Goal: Check status: Check status

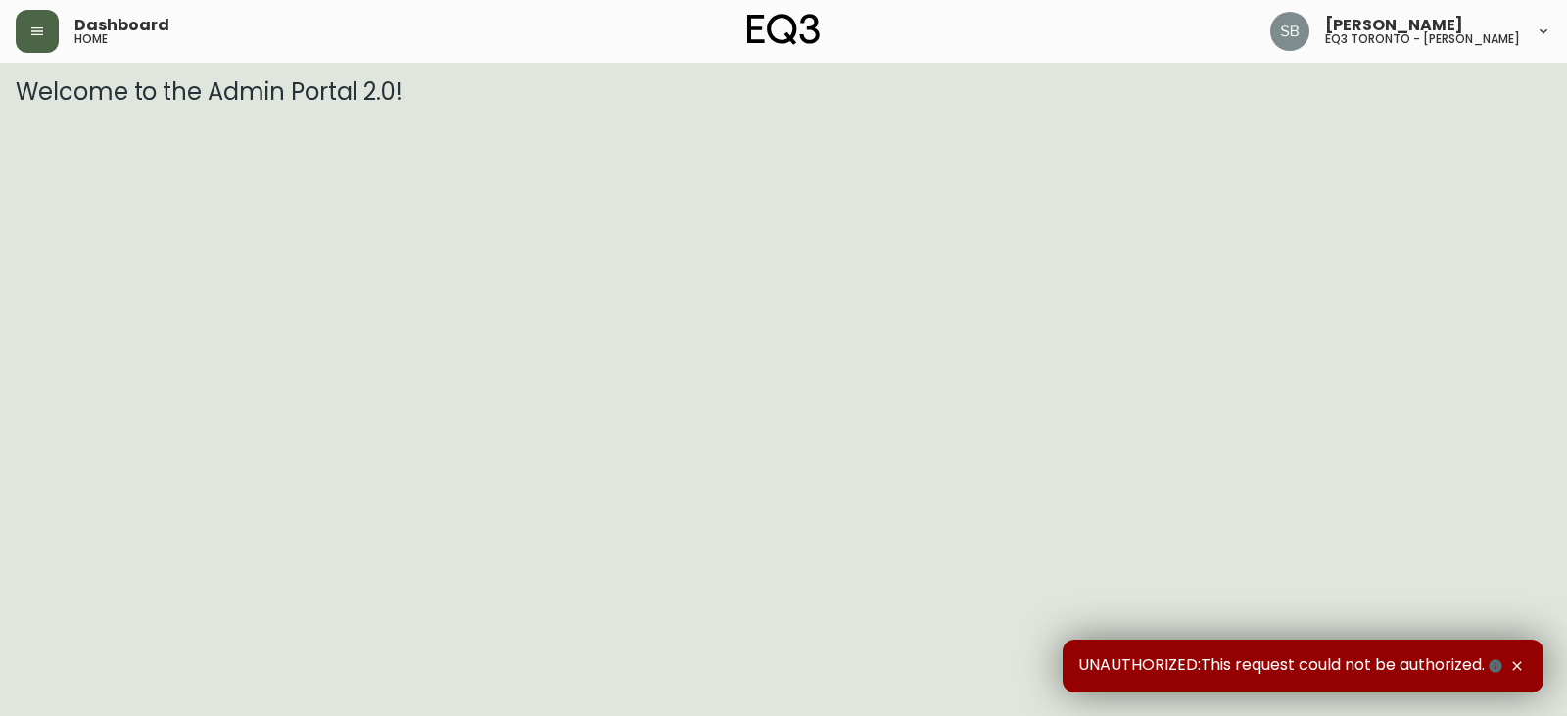
click at [28, 34] on button "button" at bounding box center [37, 31] width 43 height 43
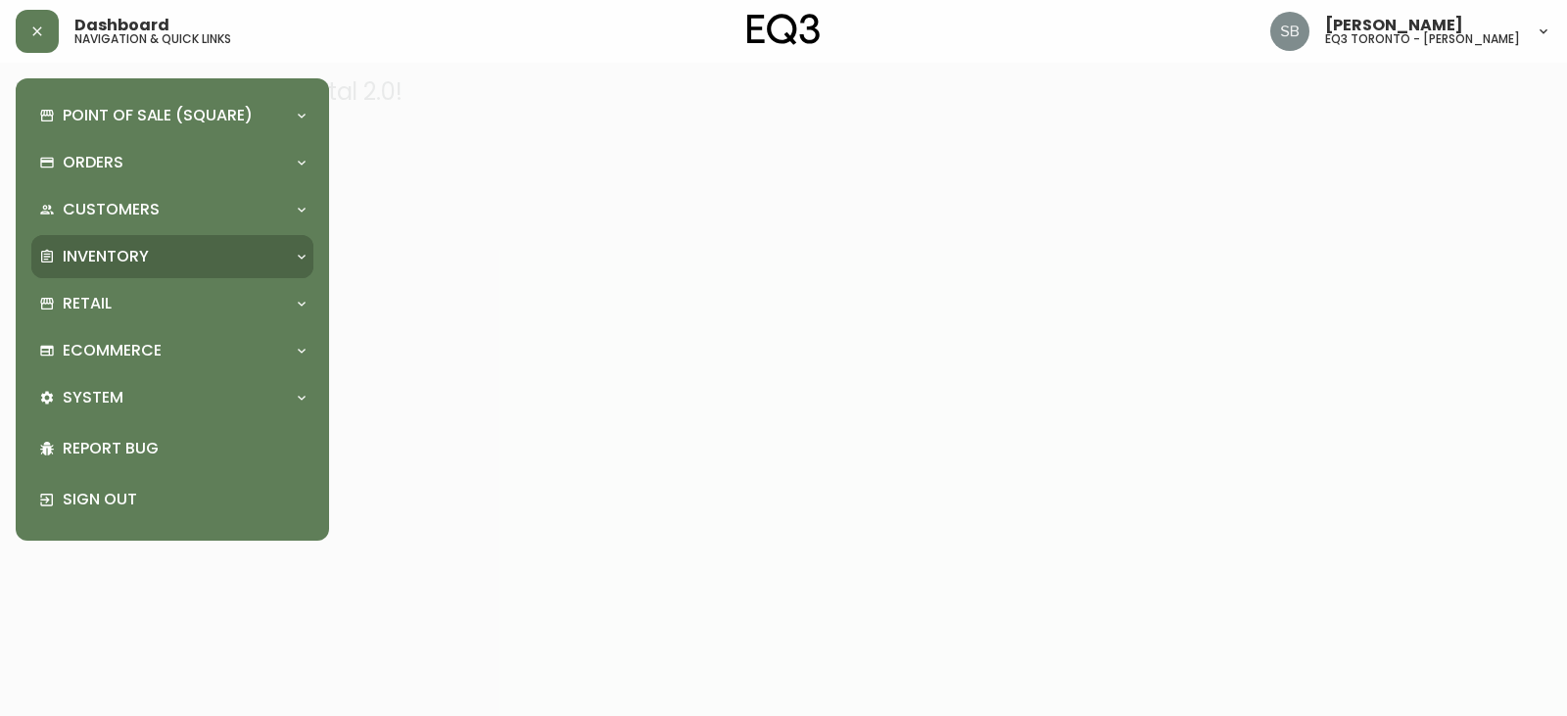
click at [124, 252] on p "Inventory" at bounding box center [106, 257] width 86 height 22
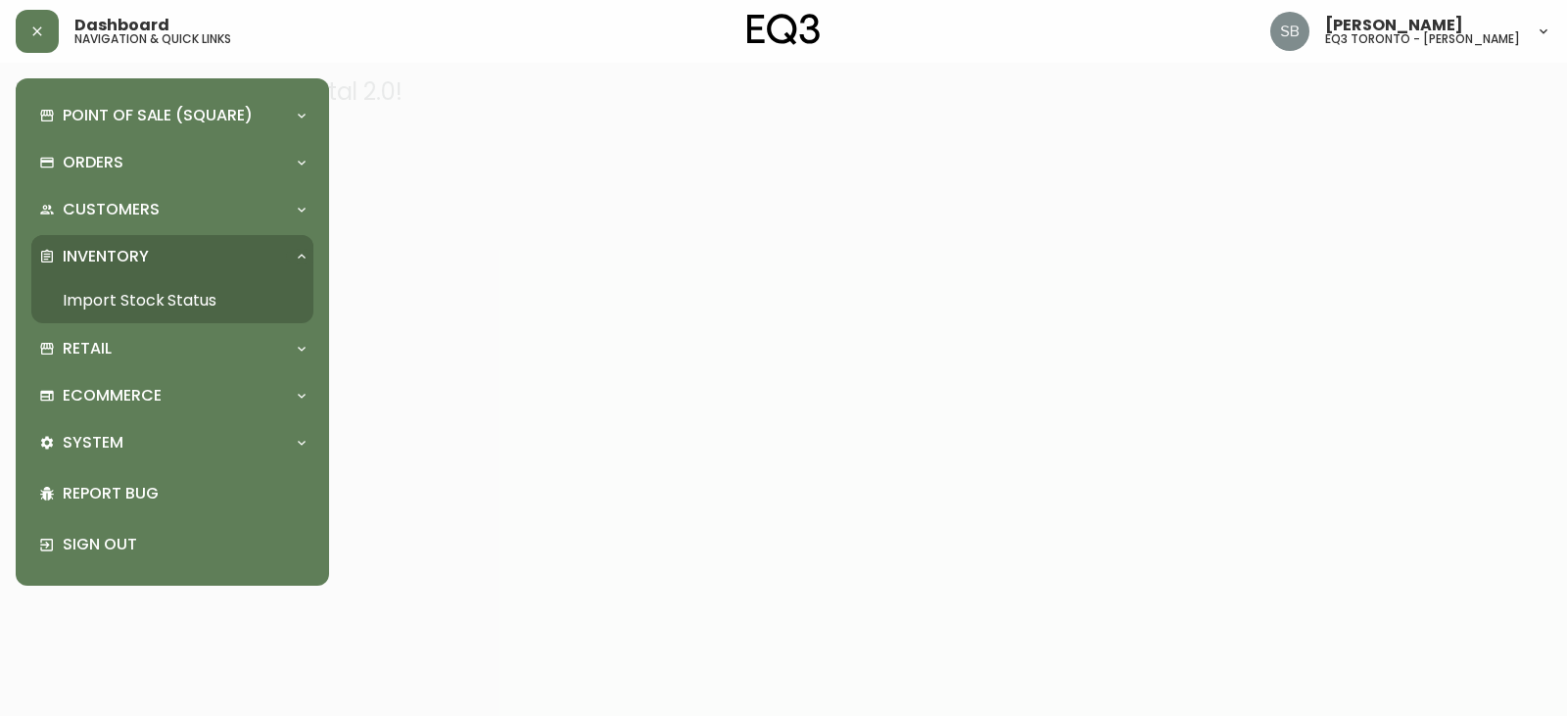
click at [136, 298] on link "Import Stock Status" at bounding box center [172, 300] width 282 height 45
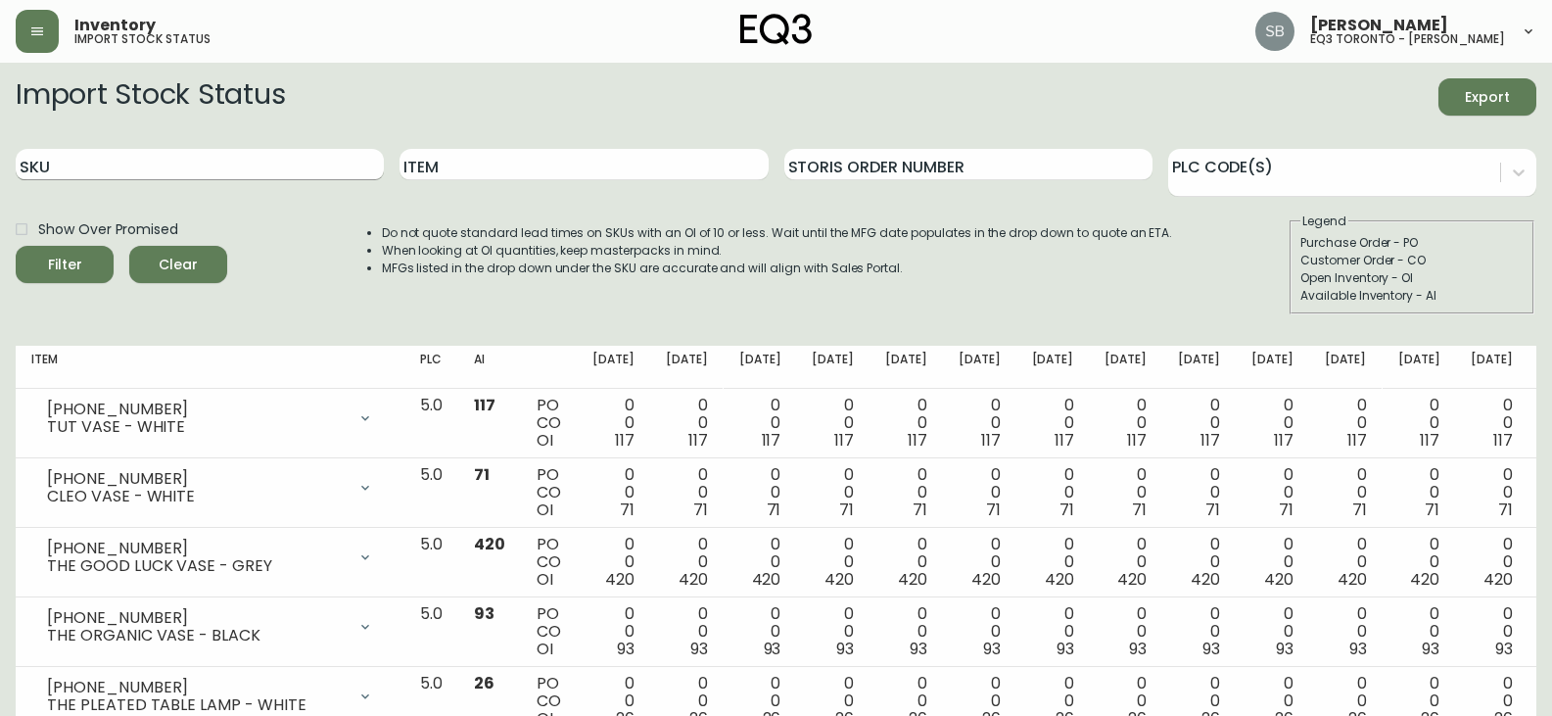
click at [179, 157] on input "SKU" at bounding box center [200, 164] width 368 height 31
paste input "[PHONE_NUMBER]"
type input "[PHONE_NUMBER]"
click at [16, 246] on button "Filter" at bounding box center [65, 264] width 98 height 37
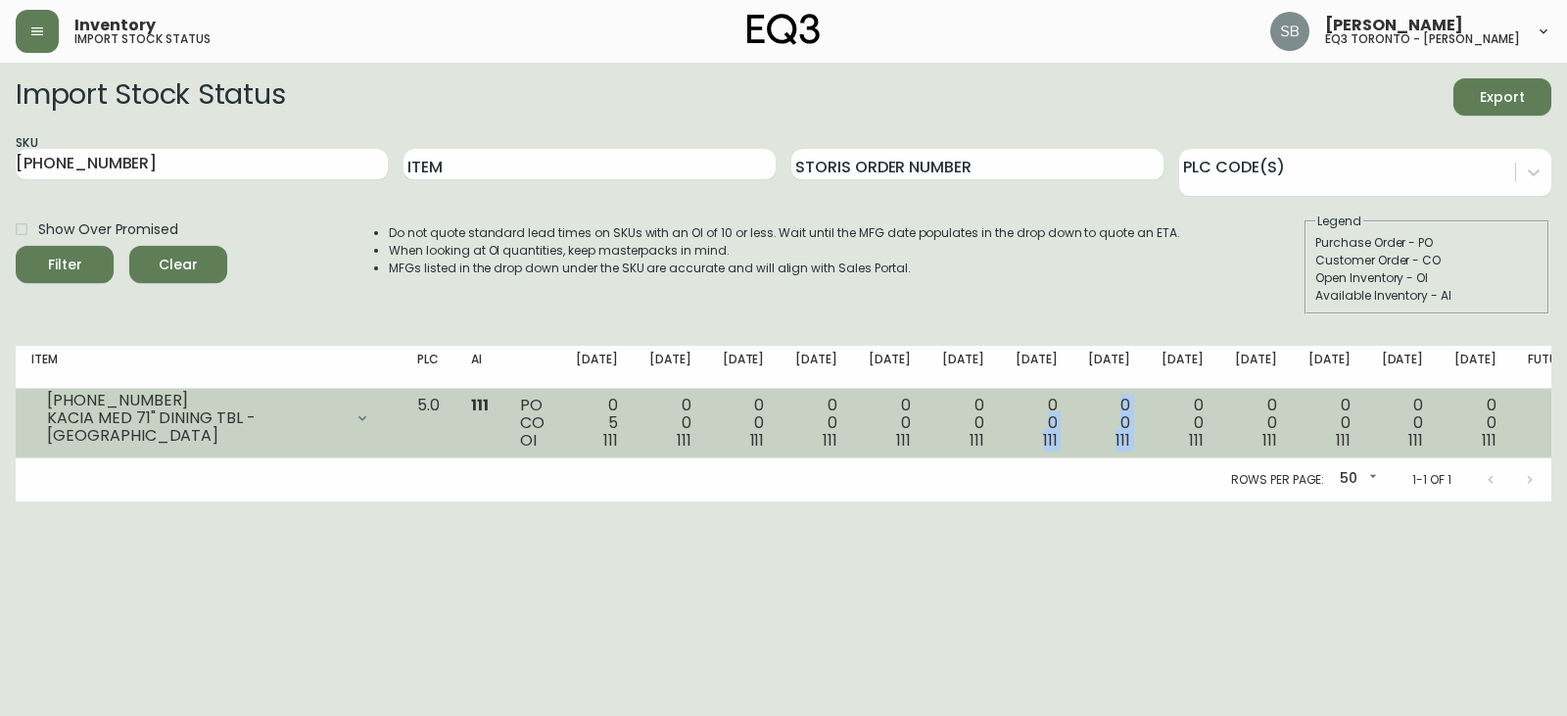
drag, startPoint x: 1136, startPoint y: 408, endPoint x: 1083, endPoint y: 432, distance: 57.9
click at [1070, 418] on tr "[PHONE_NUMBER] KACIA MED 71" DINING TBL -JAVA Opening Balance 116 ( [DATE] ) Cu…" at bounding box center [801, 424] width 1570 height 70
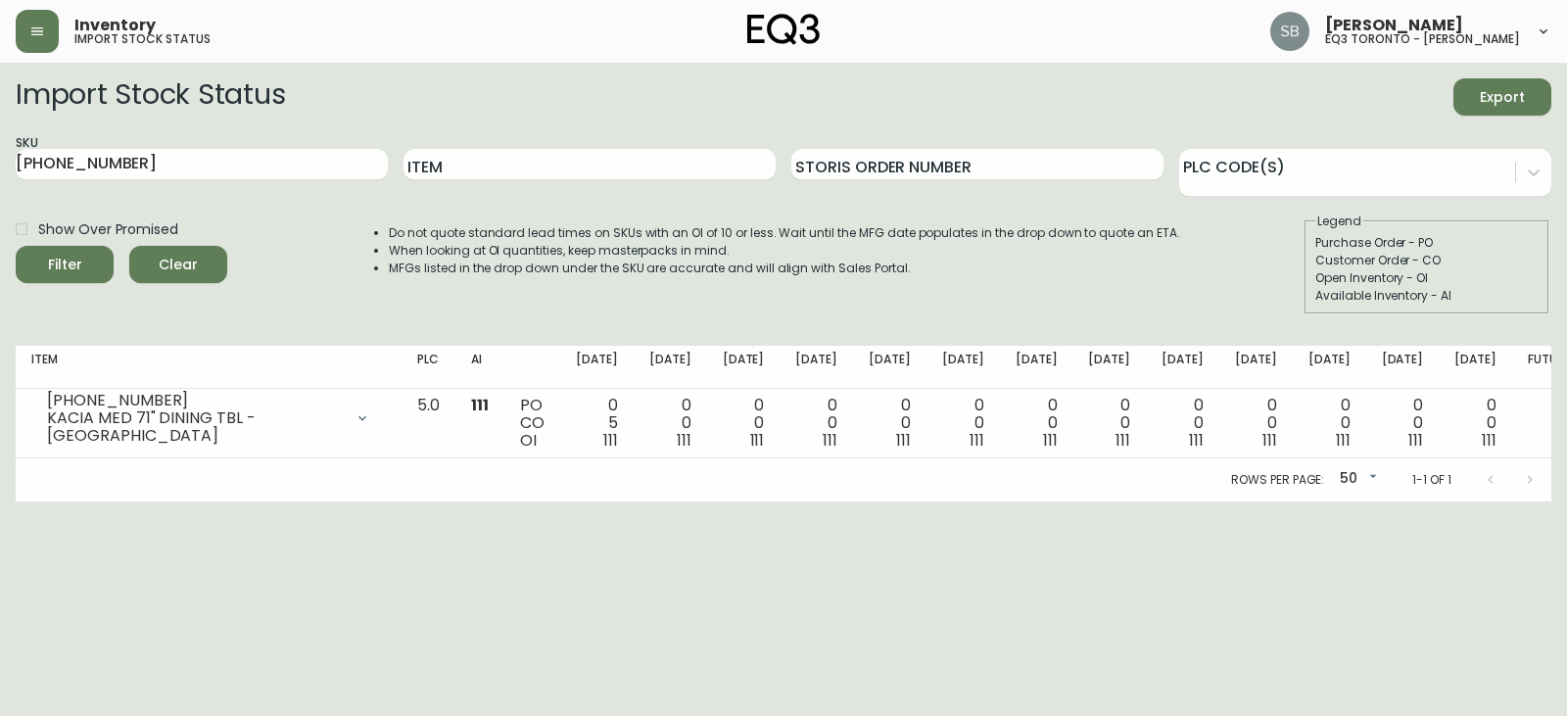
click at [1524, 482] on div at bounding box center [1510, 479] width 78 height 39
click at [1530, 481] on div at bounding box center [1510, 479] width 78 height 39
click at [1529, 479] on div at bounding box center [1510, 479] width 78 height 39
click at [1488, 481] on div at bounding box center [1510, 479] width 78 height 39
click at [1490, 481] on div at bounding box center [1510, 479] width 78 height 39
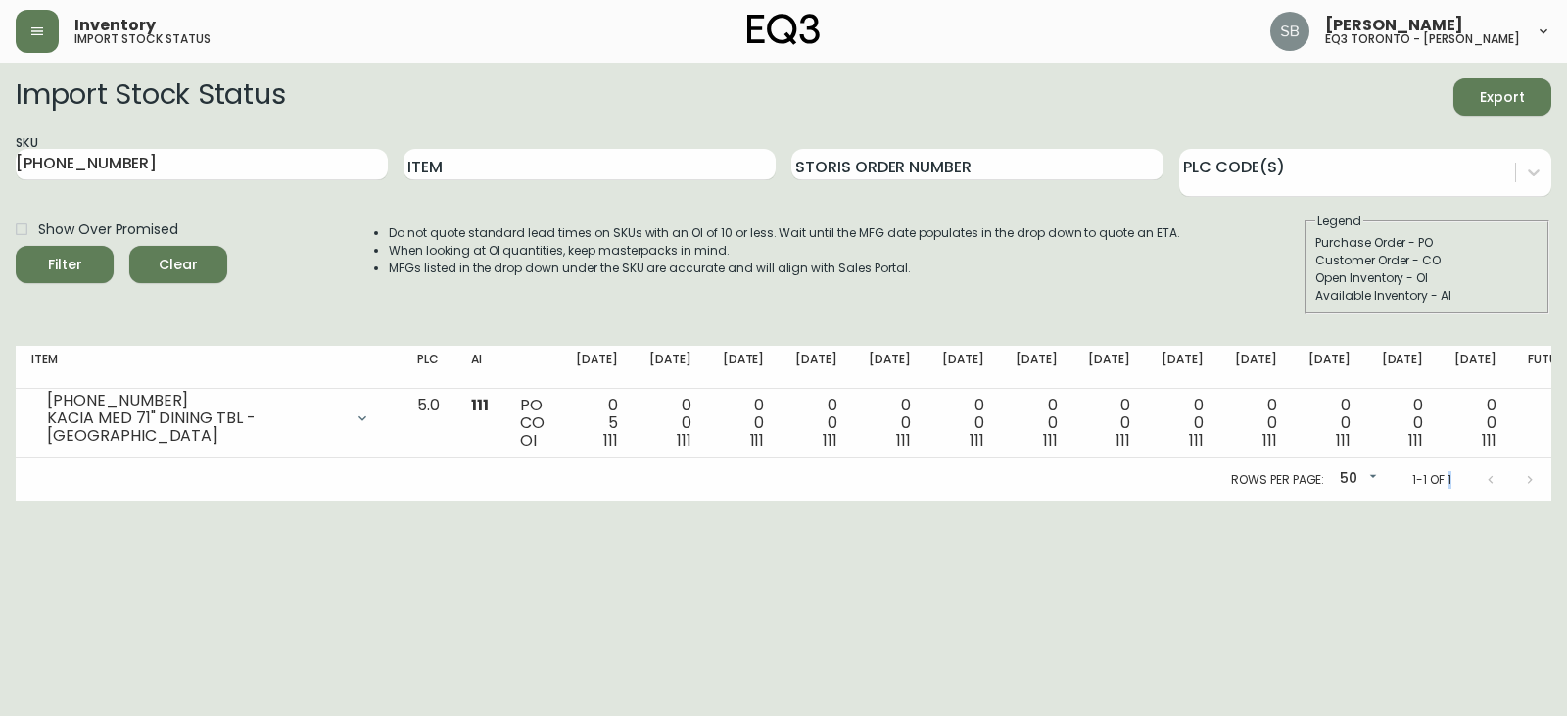
click at [1490, 481] on div at bounding box center [1510, 479] width 78 height 39
click at [1490, 480] on div at bounding box center [1510, 479] width 78 height 39
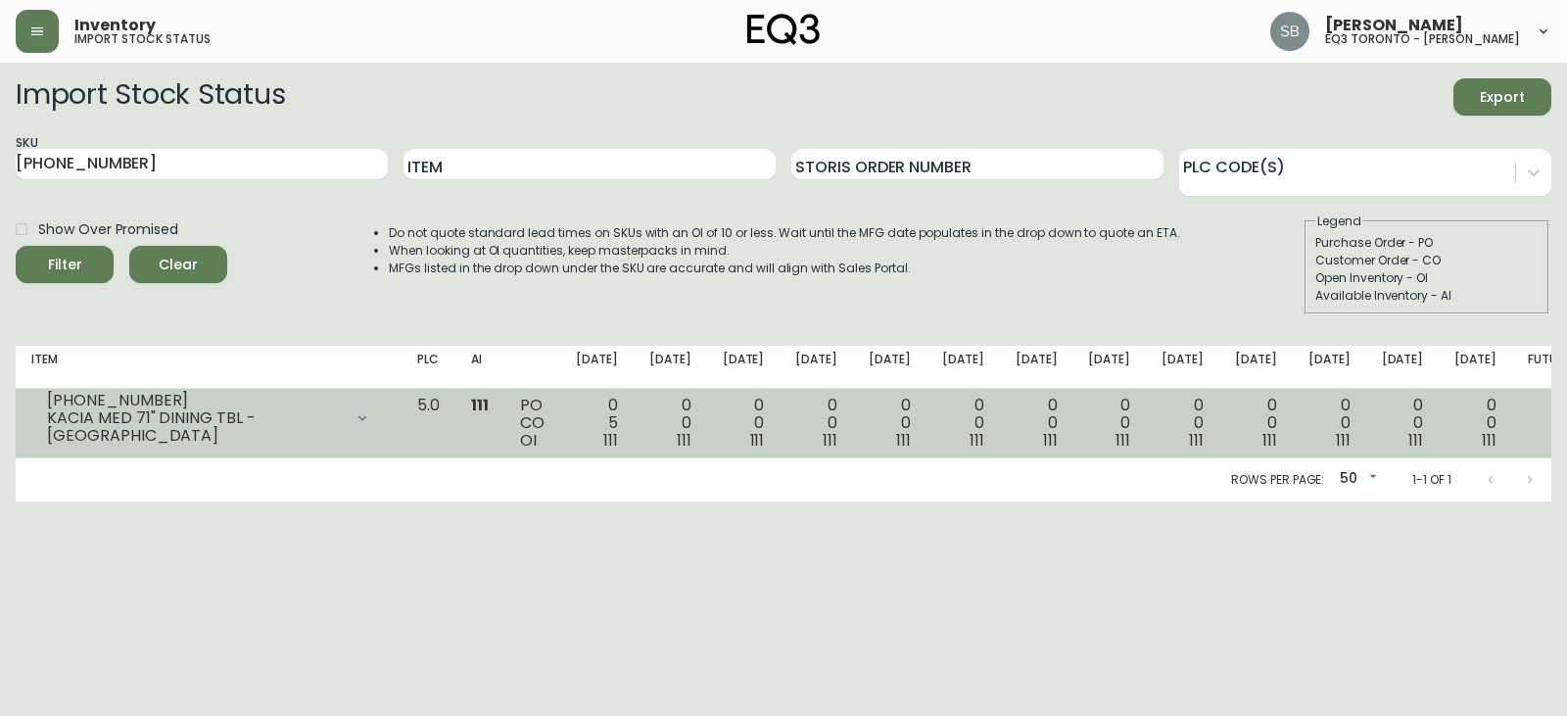
click at [151, 421] on div "KACIA MED 71" DINING TBL -[GEOGRAPHIC_DATA]" at bounding box center [195, 426] width 296 height 35
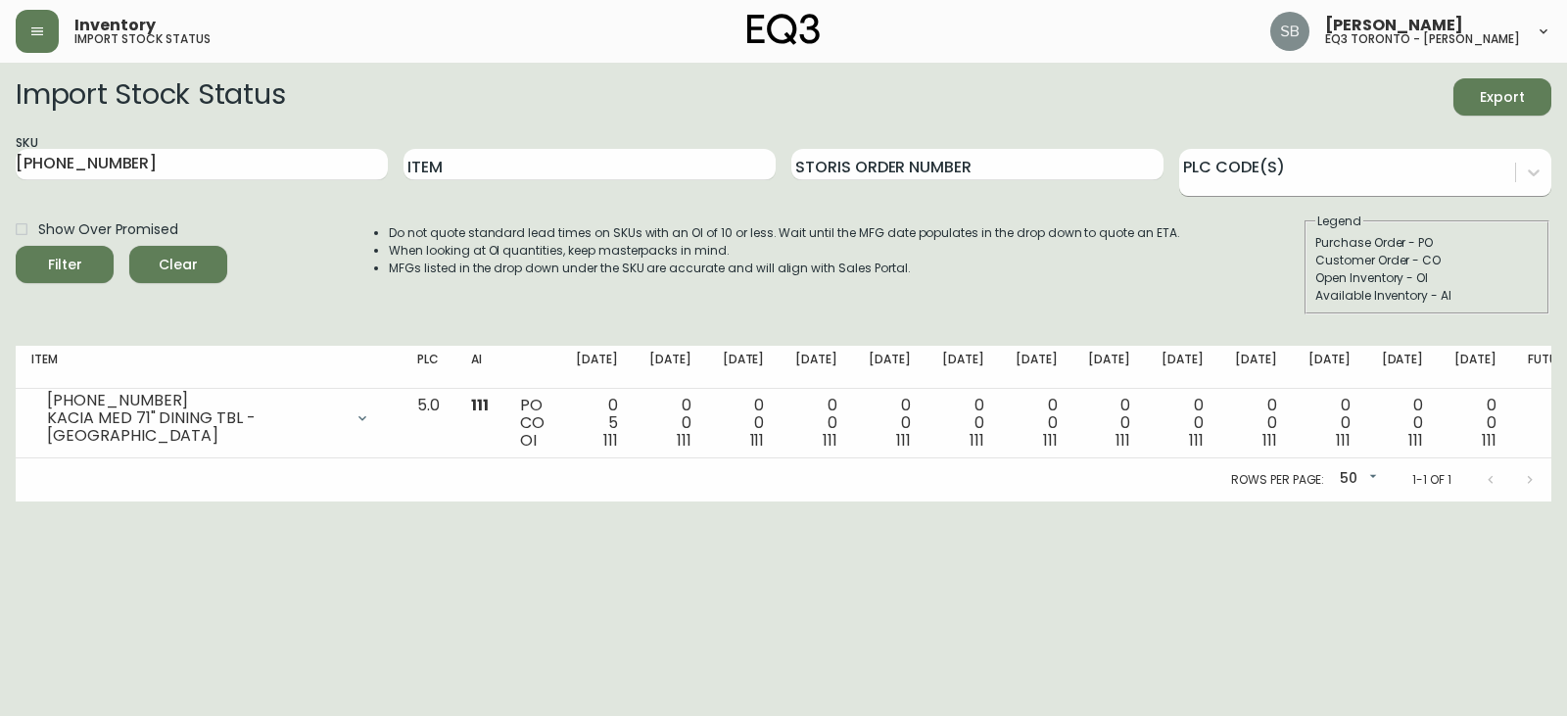
click at [1434, 166] on div at bounding box center [1347, 169] width 336 height 29
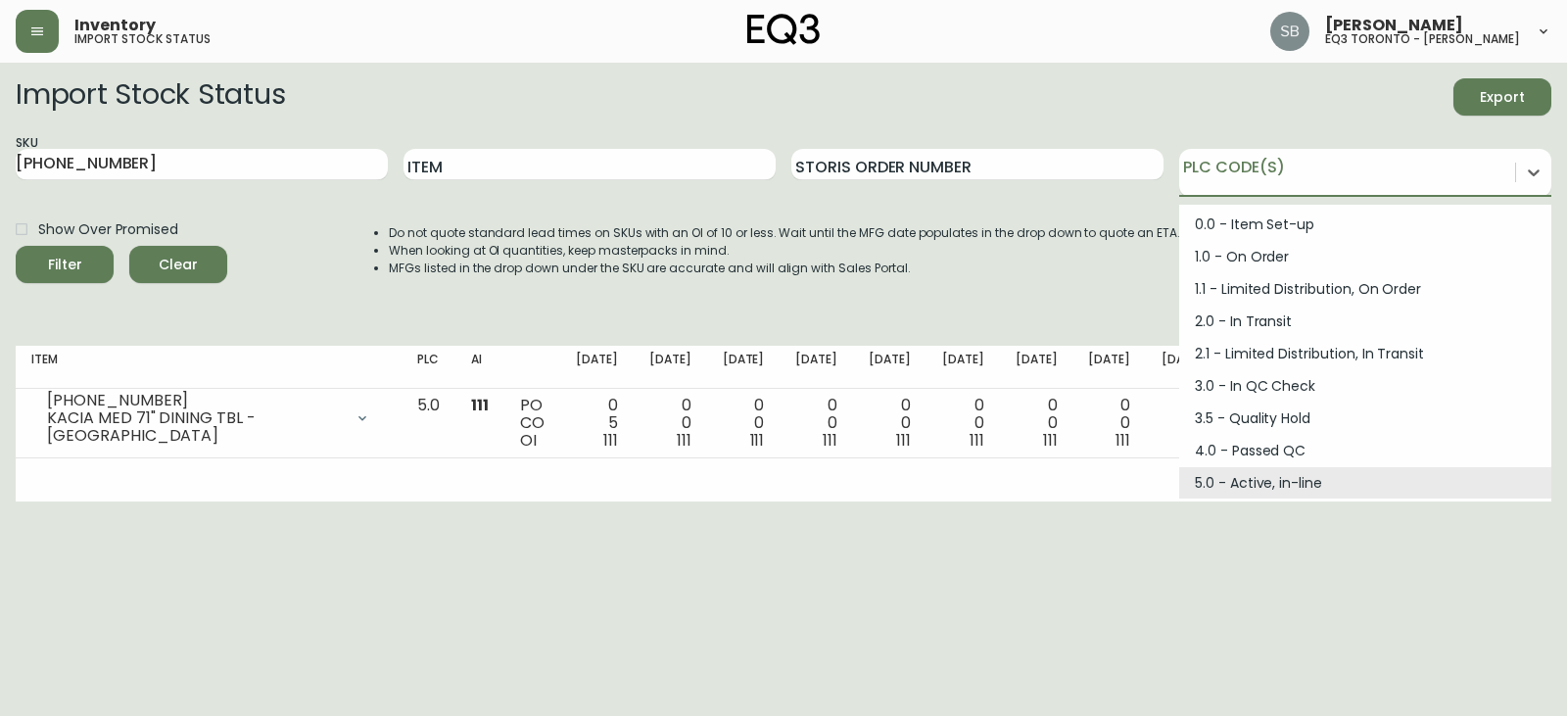
scroll to position [98, 0]
click at [1260, 501] on html "Inventory import stock status Sulekha Bhansali eq3 [GEOGRAPHIC_DATA] - [PERSON_…" at bounding box center [783, 250] width 1567 height 501
